Goal: Information Seeking & Learning: Learn about a topic

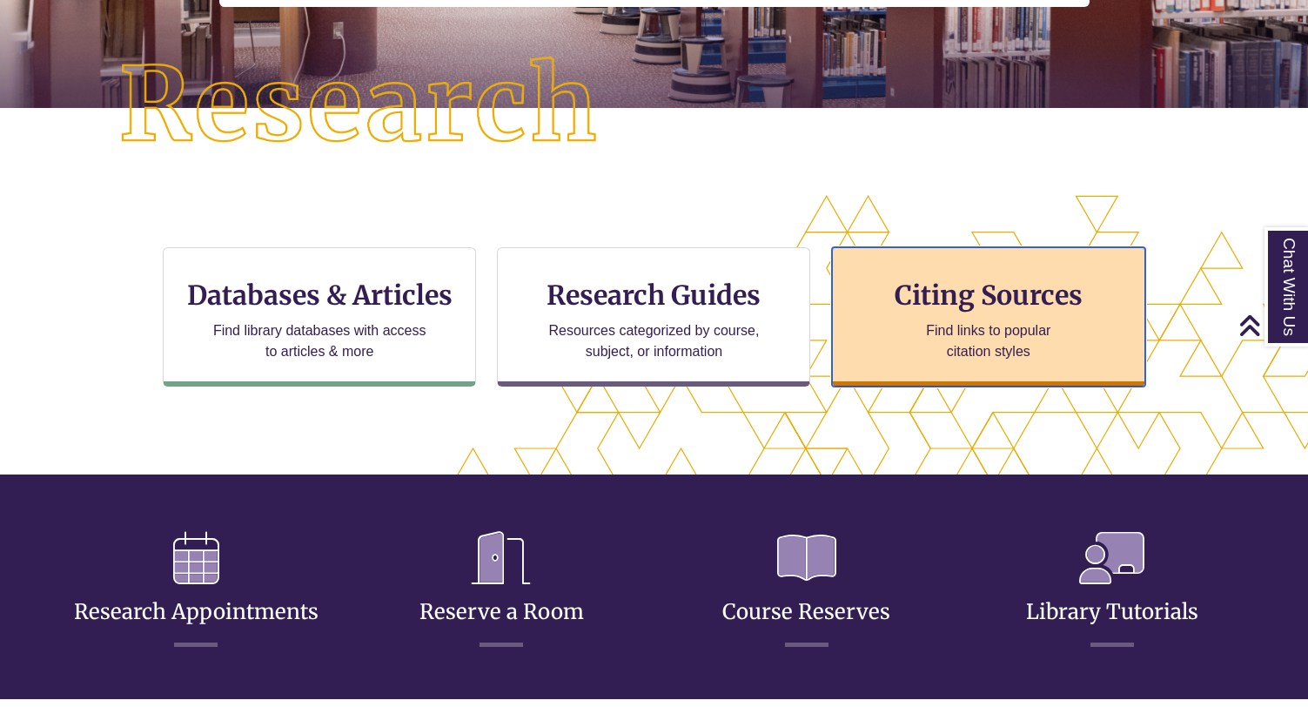
click at [923, 312] on div "Citing Sources Find links to popular citation styles" at bounding box center [988, 316] width 313 height 139
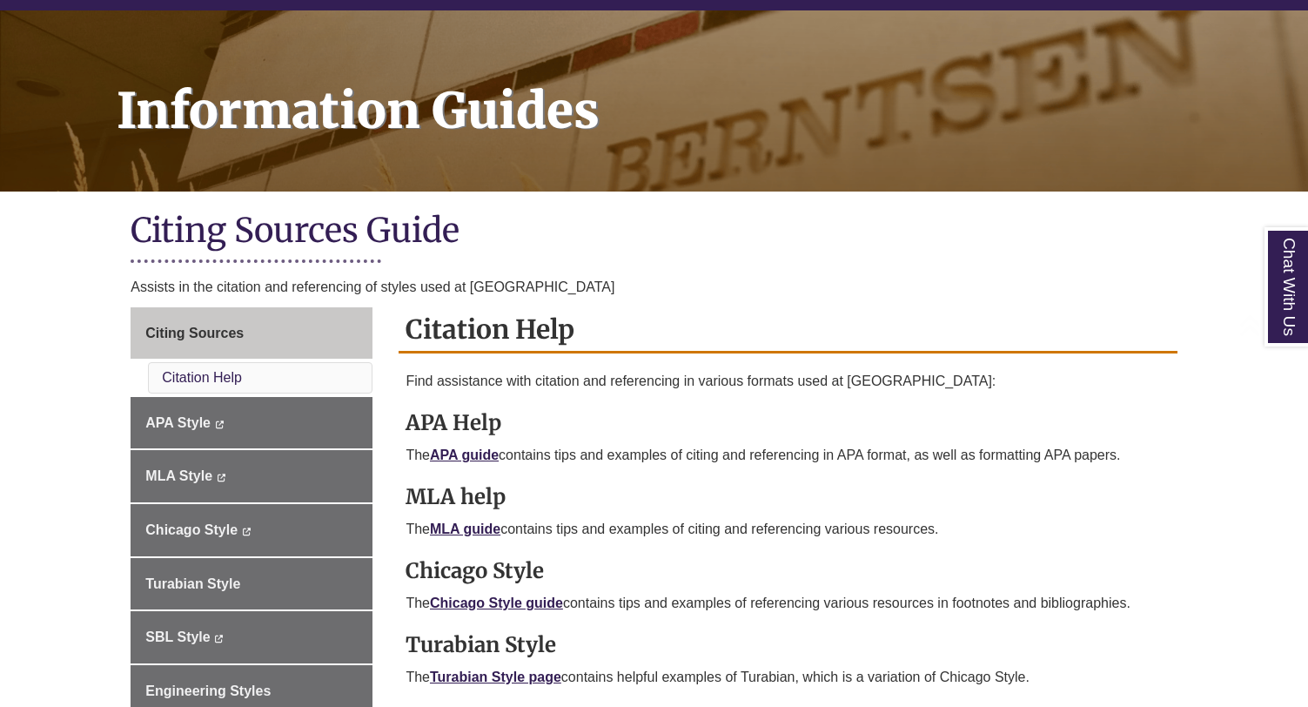
scroll to position [236, 0]
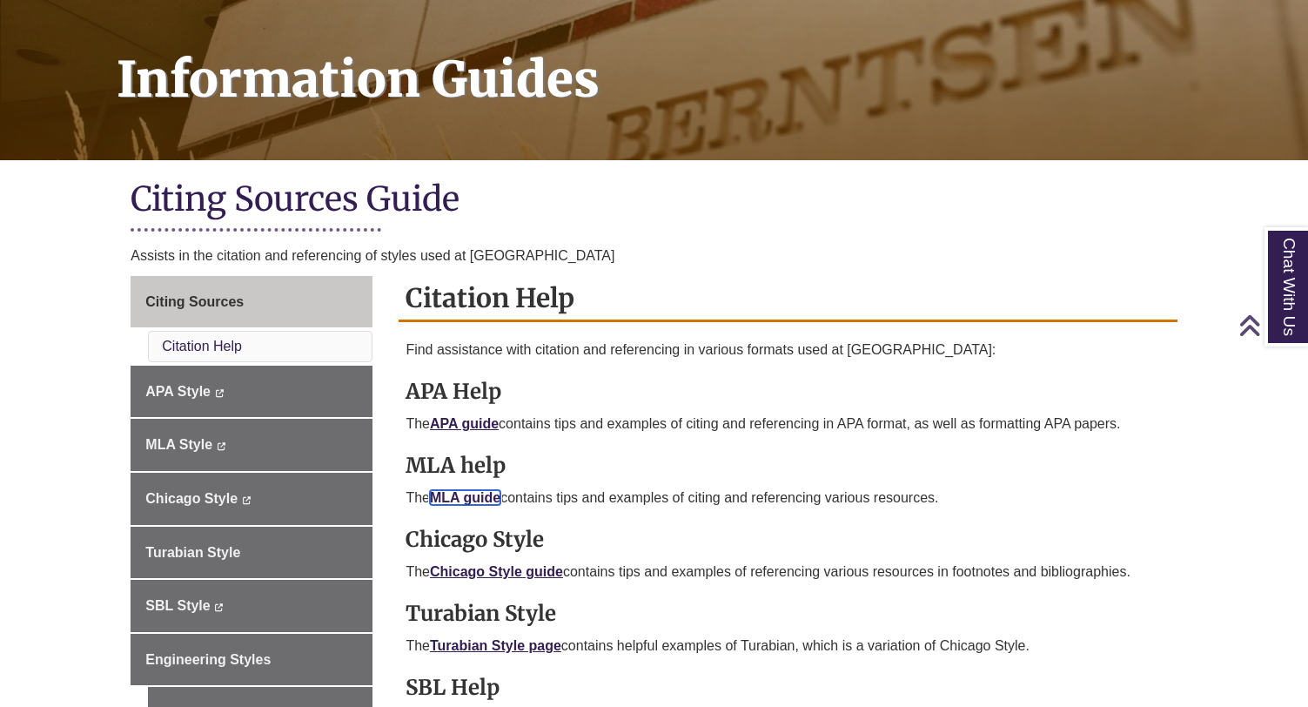
click at [489, 490] on link "MLA guide" at bounding box center [465, 497] width 70 height 15
click at [508, 568] on link "Chicago Style guide" at bounding box center [496, 571] width 133 height 15
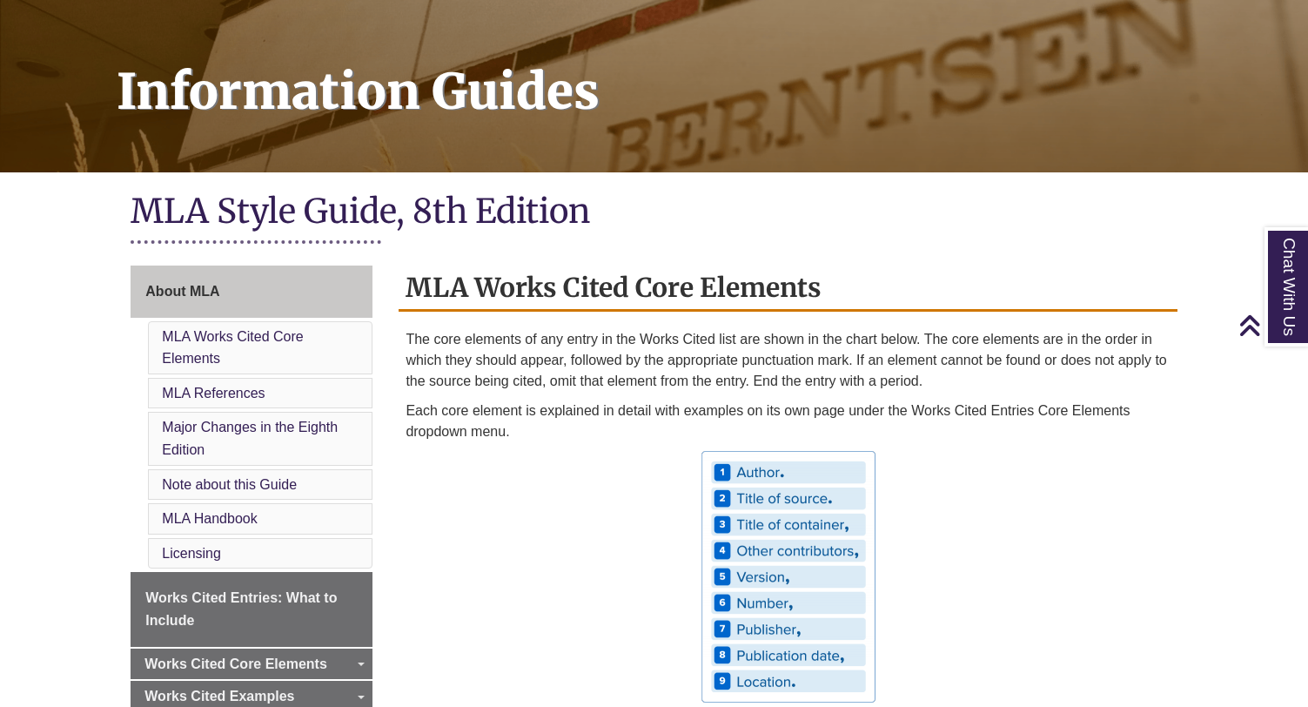
scroll to position [57, 0]
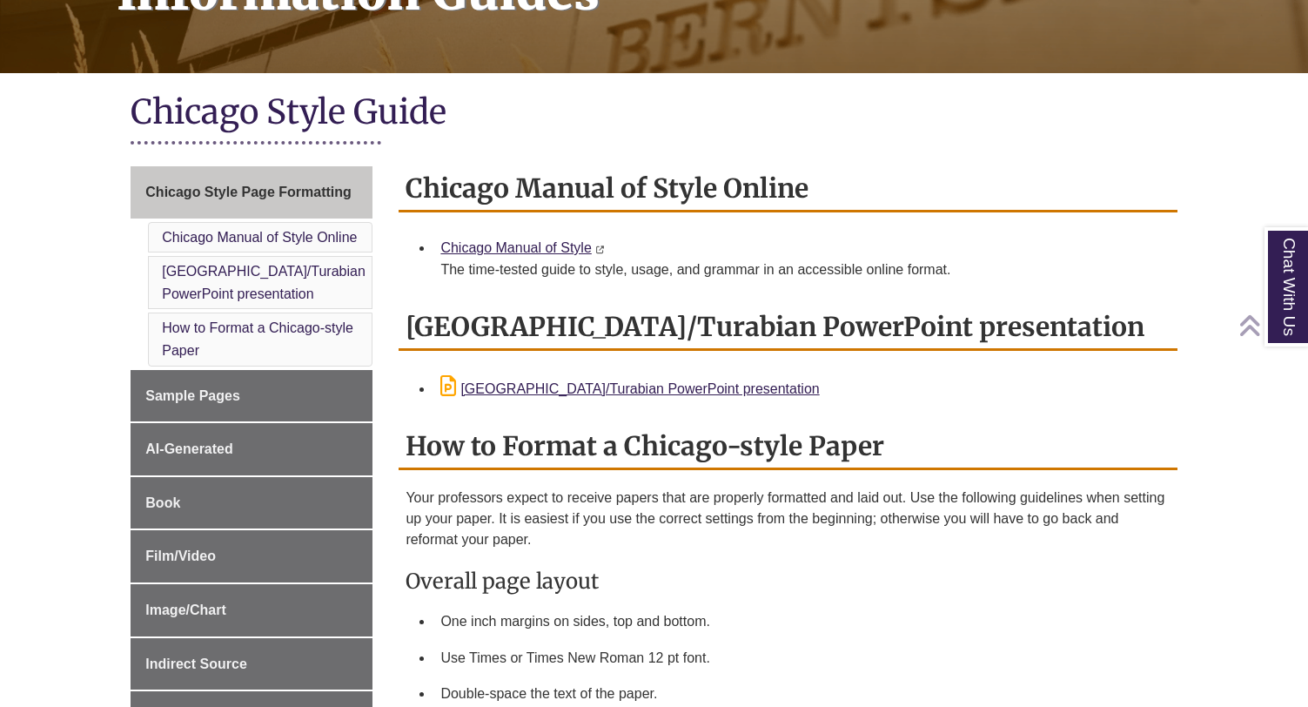
scroll to position [336, 0]
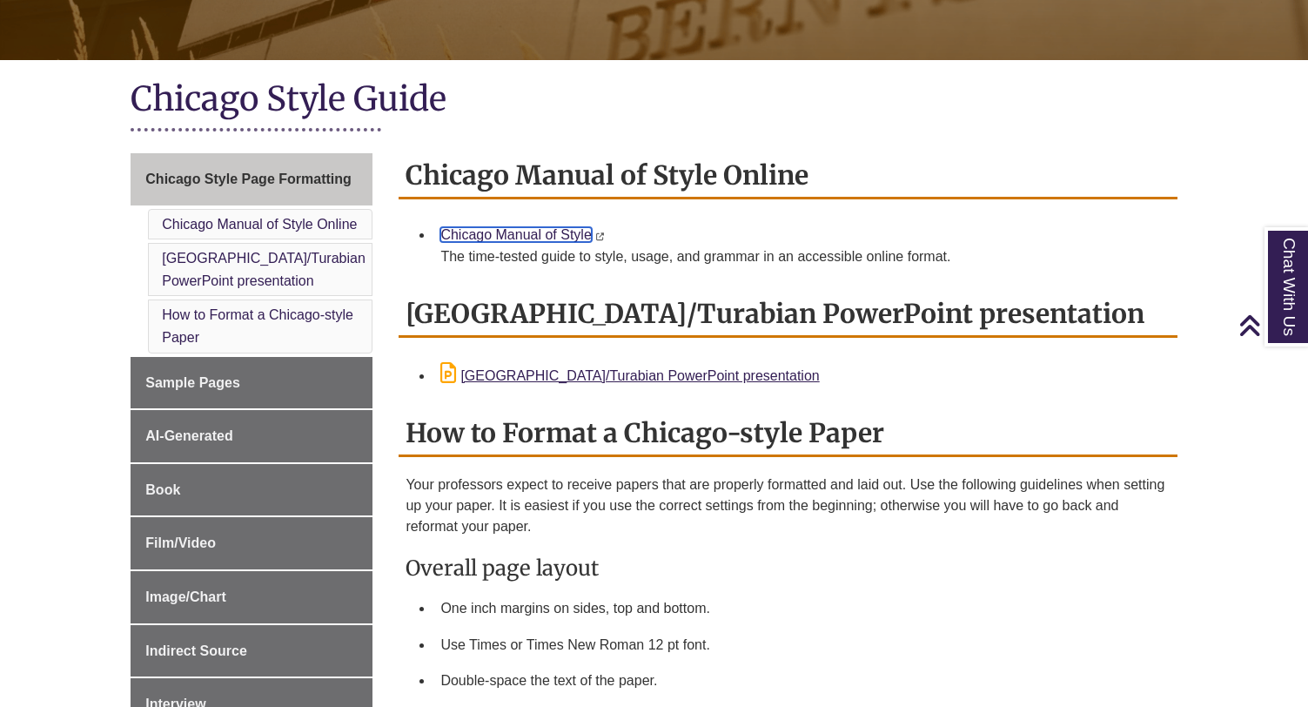
click at [557, 237] on link "Chicago Manual of Style" at bounding box center [515, 234] width 151 height 15
